Goal: Transaction & Acquisition: Purchase product/service

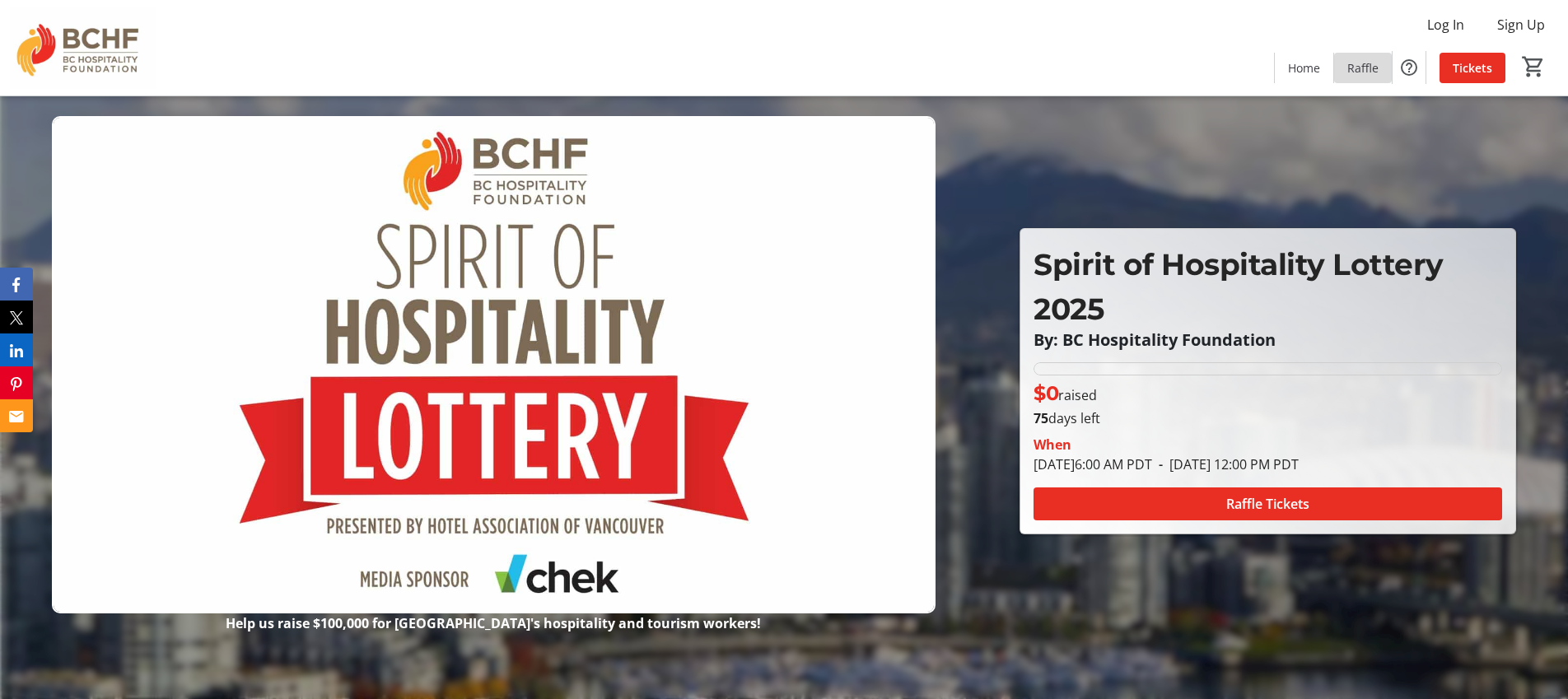
click at [1361, 70] on span "Raffle" at bounding box center [1363, 68] width 31 height 17
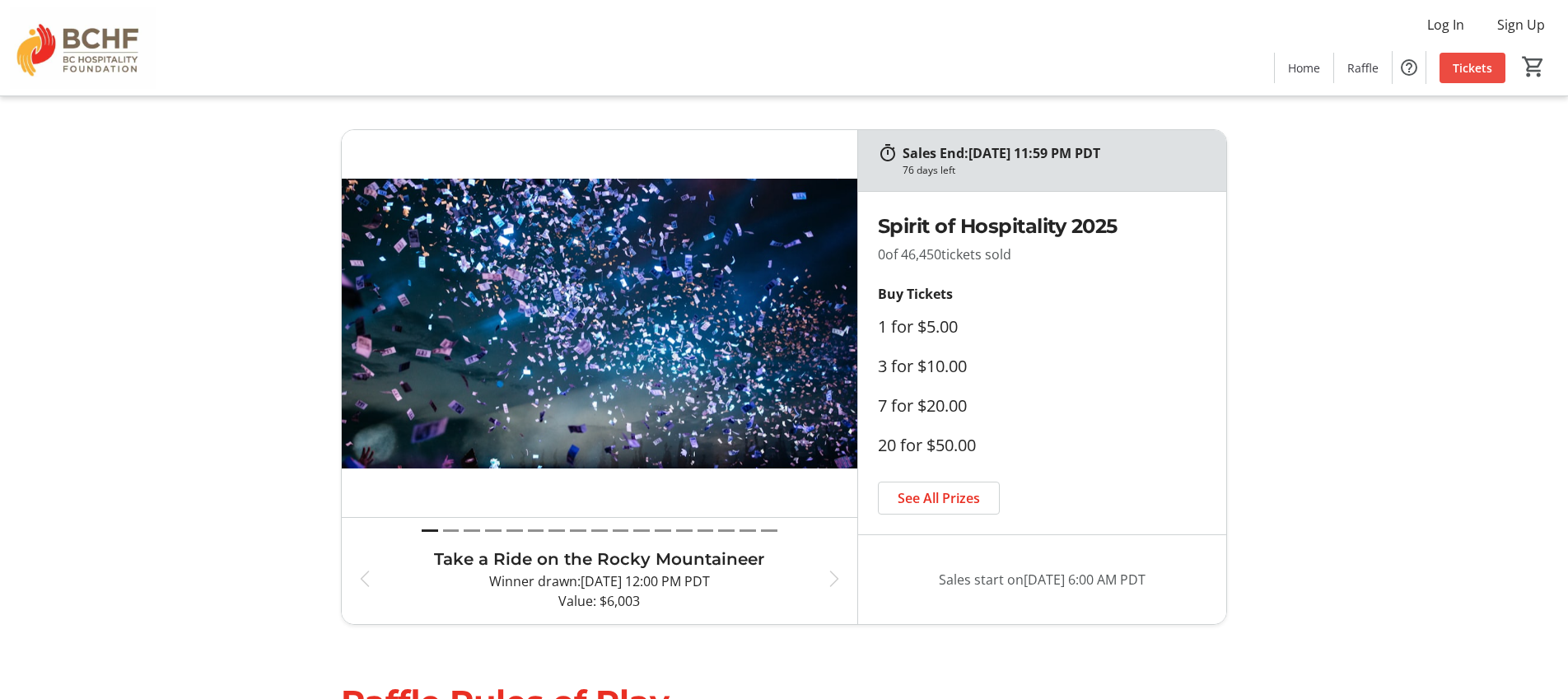
click at [1466, 75] on span "Tickets" at bounding box center [1472, 68] width 40 height 17
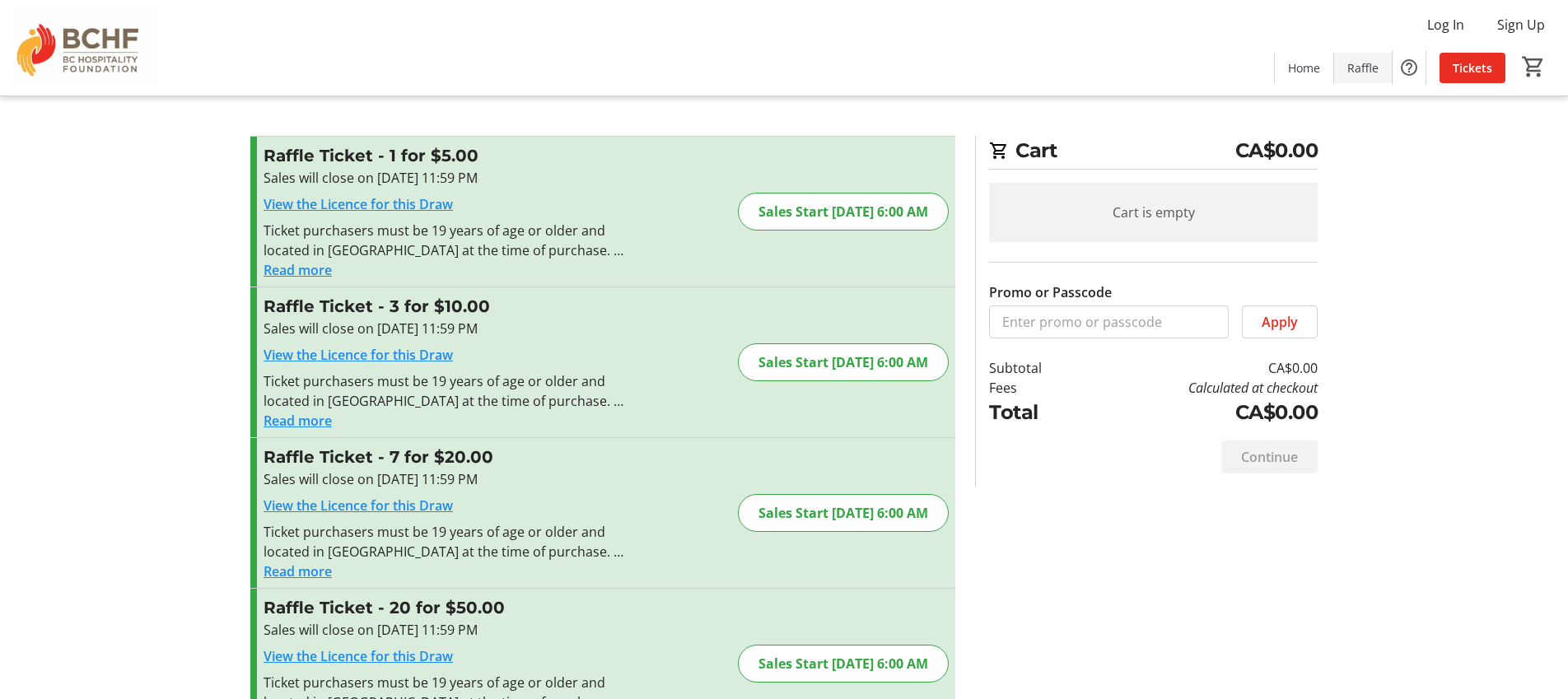
click at [1368, 70] on span "Raffle" at bounding box center [1363, 68] width 31 height 17
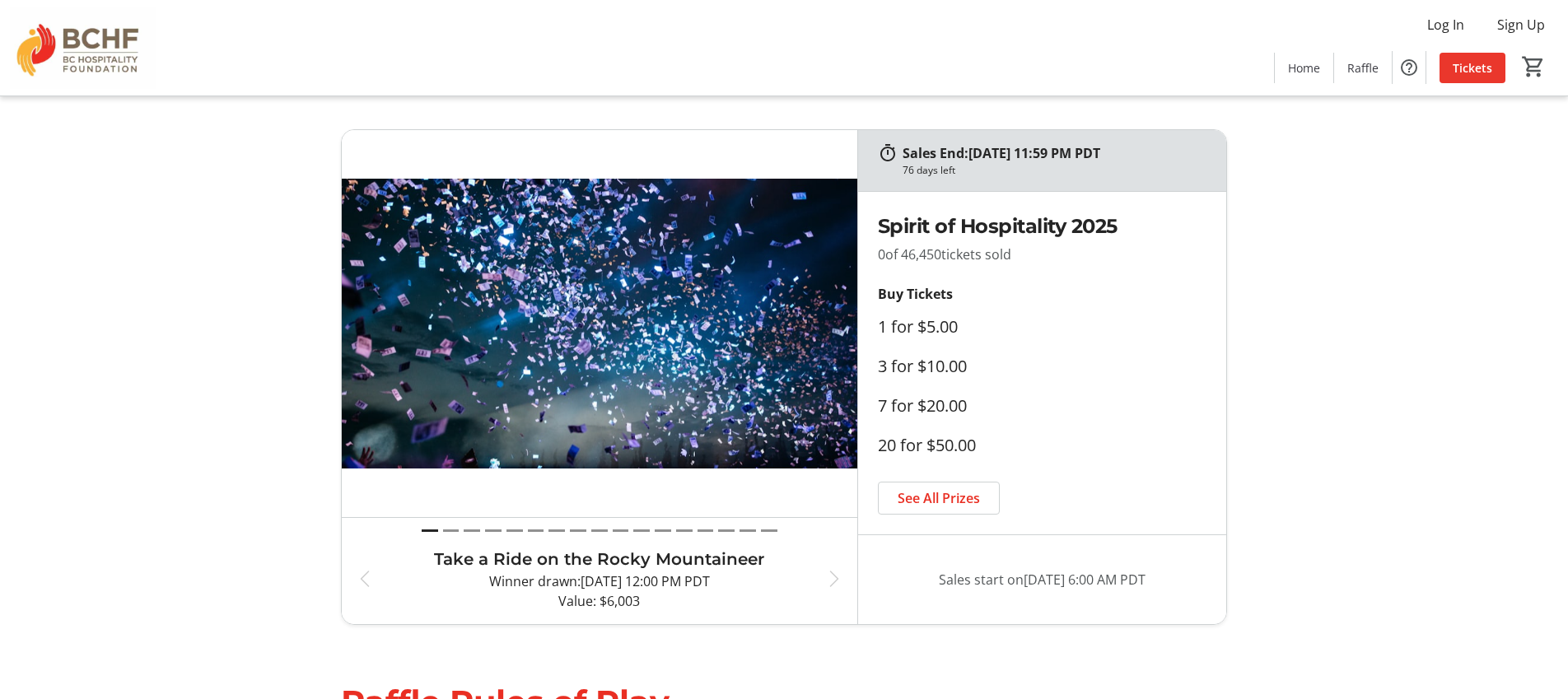
click at [1478, 71] on span "Tickets" at bounding box center [1472, 68] width 40 height 17
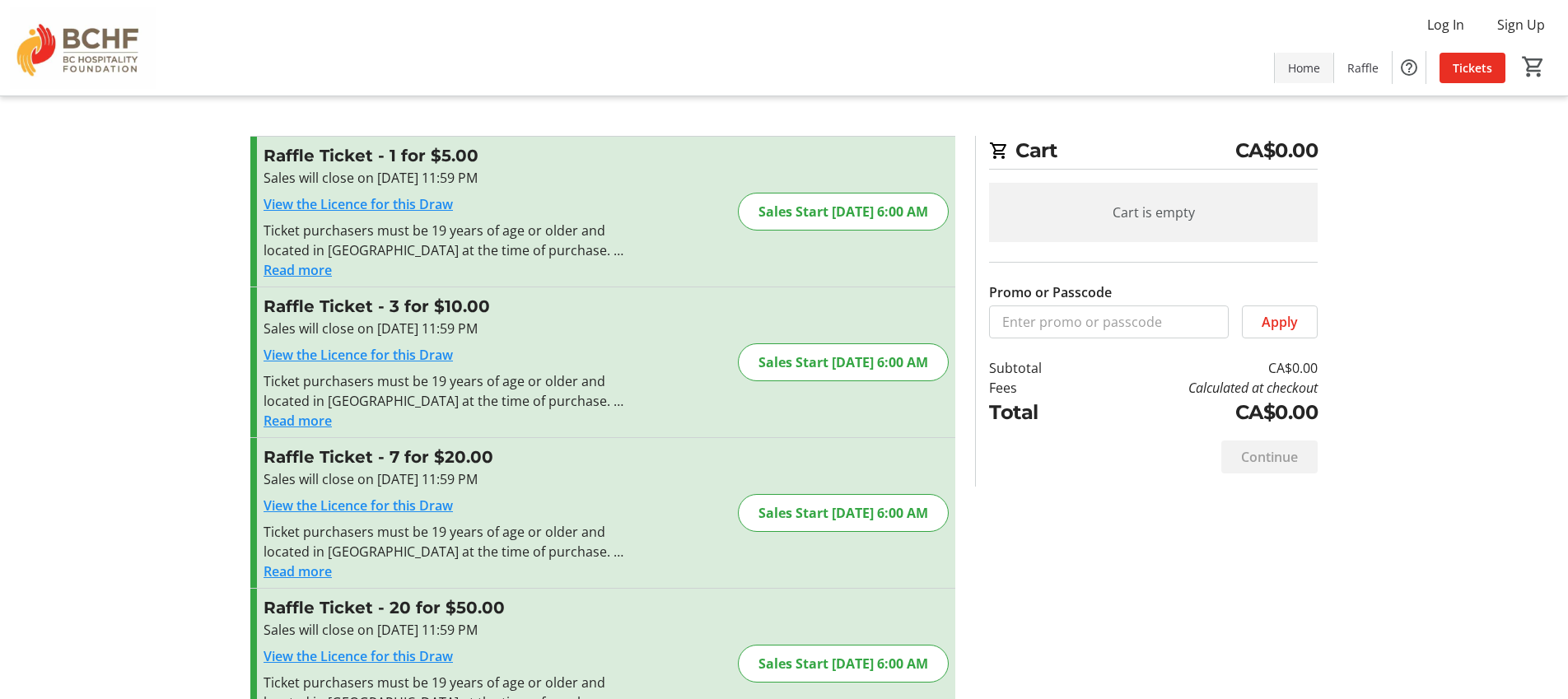
click at [1309, 57] on span at bounding box center [1304, 67] width 58 height 40
